Goal: Transaction & Acquisition: Subscribe to service/newsletter

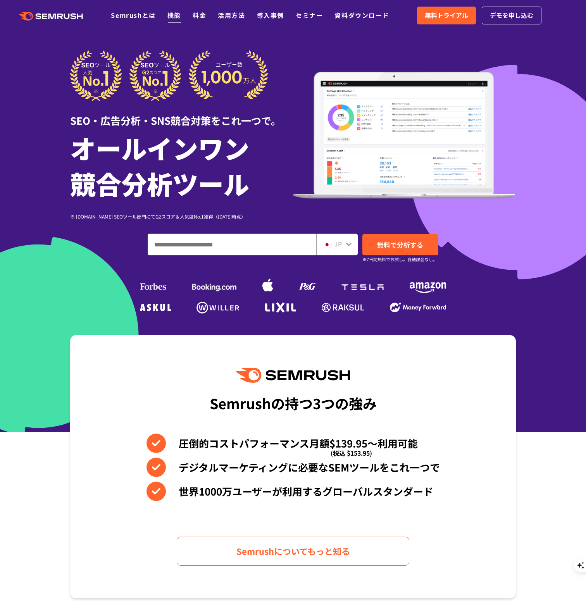
click at [179, 18] on link "機能" at bounding box center [174, 14] width 14 height 9
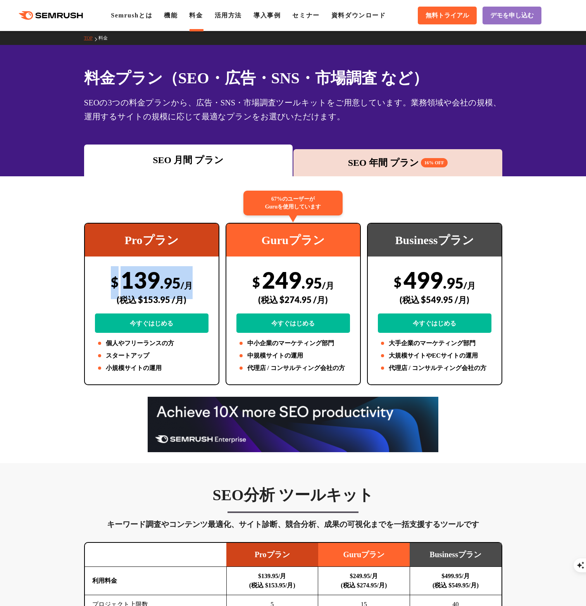
drag, startPoint x: 185, startPoint y: 281, endPoint x: 101, endPoint y: 281, distance: 83.7
click at [101, 281] on div "$ 139 .95 /月 (税込 $153.95 /月) 今すぐはじめる" at bounding box center [152, 299] width 114 height 67
click at [363, 165] on div "SEO 年間 プラン 16% OFF" at bounding box center [397, 163] width 201 height 14
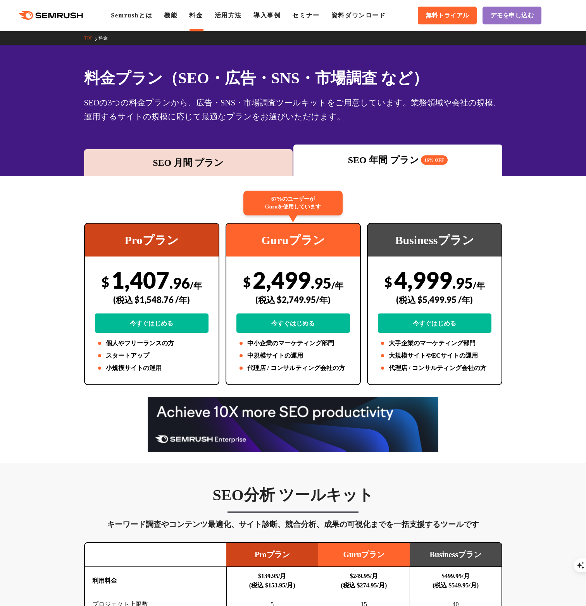
click at [228, 155] on div "SEO 月間 プラン" at bounding box center [188, 162] width 209 height 27
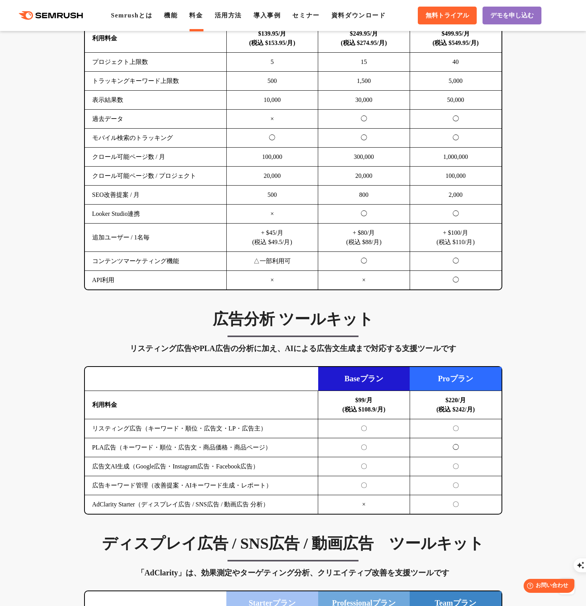
scroll to position [388, 0]
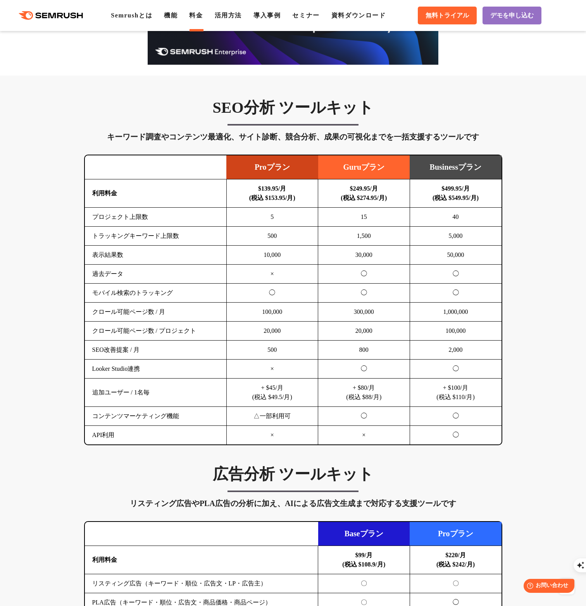
click at [262, 250] on td "10,000" at bounding box center [272, 255] width 92 height 19
